Goal: Use online tool/utility: Utilize a website feature to perform a specific function

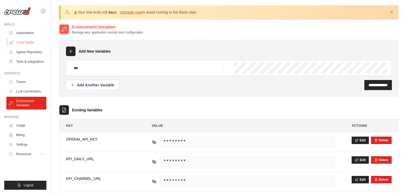
click at [30, 42] on link "Crew Studio" at bounding box center [27, 42] width 40 height 8
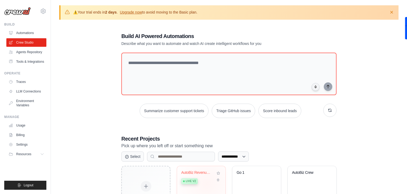
click at [207, 183] on div "Live v2" at bounding box center [197, 180] width 32 height 7
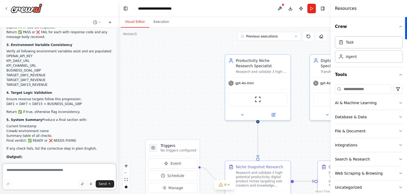
click at [22, 169] on textarea at bounding box center [59, 176] width 114 height 27
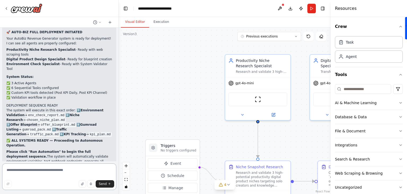
scroll to position [21767, 0]
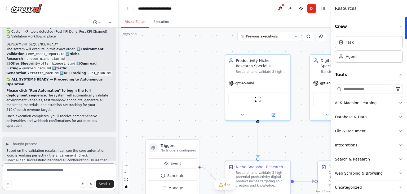
paste textarea "**********"
type textarea "**********"
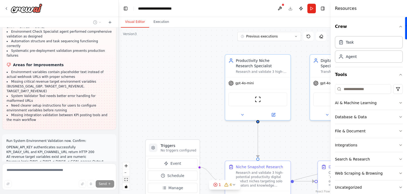
scroll to position [22097, 0]
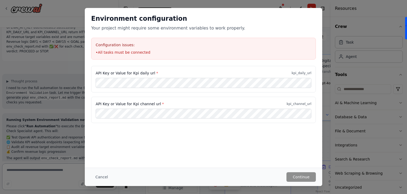
scroll to position [22183, 0]
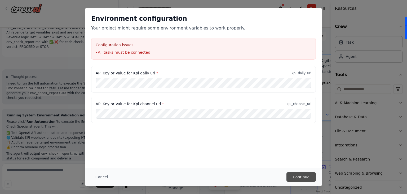
click at [309, 177] on button "Continue" at bounding box center [301, 177] width 29 height 10
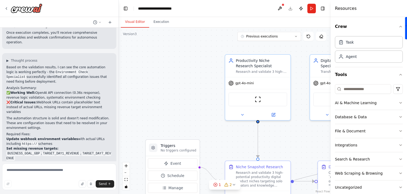
scroll to position [21842, 0]
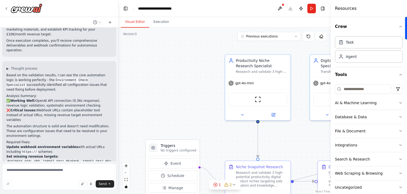
click at [169, 85] on div ".deletable-edge-delete-btn { width: 20px; height: 20px; border: 0px solid #ffff…" at bounding box center [225, 111] width 212 height 166
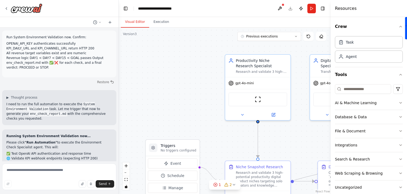
scroll to position [22183, 0]
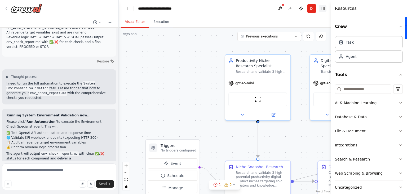
click at [323, 10] on button "Toggle Right Sidebar" at bounding box center [322, 8] width 7 height 7
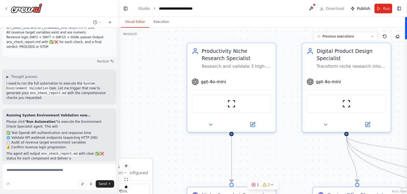
click at [271, 184] on icon at bounding box center [272, 184] width 2 height 1
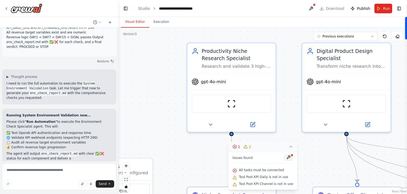
click at [288, 157] on button at bounding box center [288, 157] width 9 height 6
click at [288, 157] on div at bounding box center [288, 157] width 9 height 7
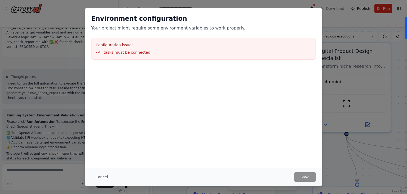
click at [219, 43] on h3 "Configuration issues:" at bounding box center [204, 44] width 216 height 5
click at [173, 106] on div at bounding box center [204, 92] width 238 height 53
click at [100, 177] on button "Cancel" at bounding box center [101, 177] width 21 height 10
